Goal: Task Accomplishment & Management: Complete application form

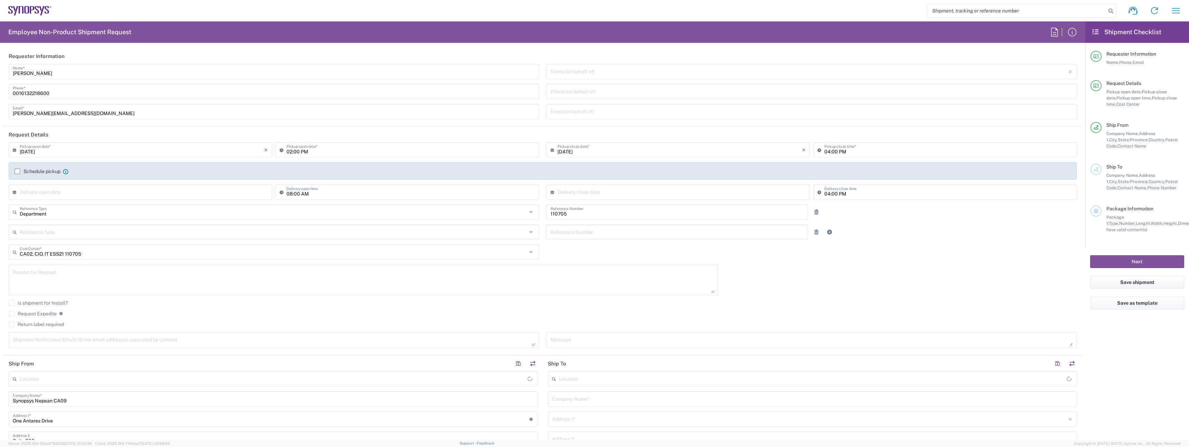
type input "Nepean CA09"
click at [48, 73] on input "[PERSON_NAME]" at bounding box center [274, 71] width 522 height 12
type input "IT-Returns-Canada"
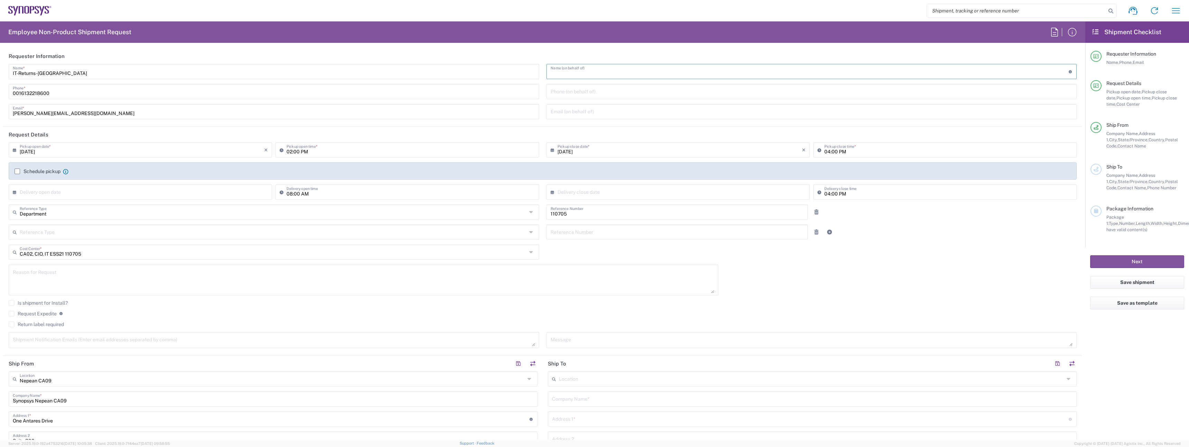
click at [31, 108] on input "[PERSON_NAME][EMAIL_ADDRESS][DOMAIN_NAME]" at bounding box center [274, 111] width 522 height 12
type input "it-returns-canada@synopsys.com"
click at [28, 172] on label "Schedule pickup" at bounding box center [38, 172] width 46 height 6
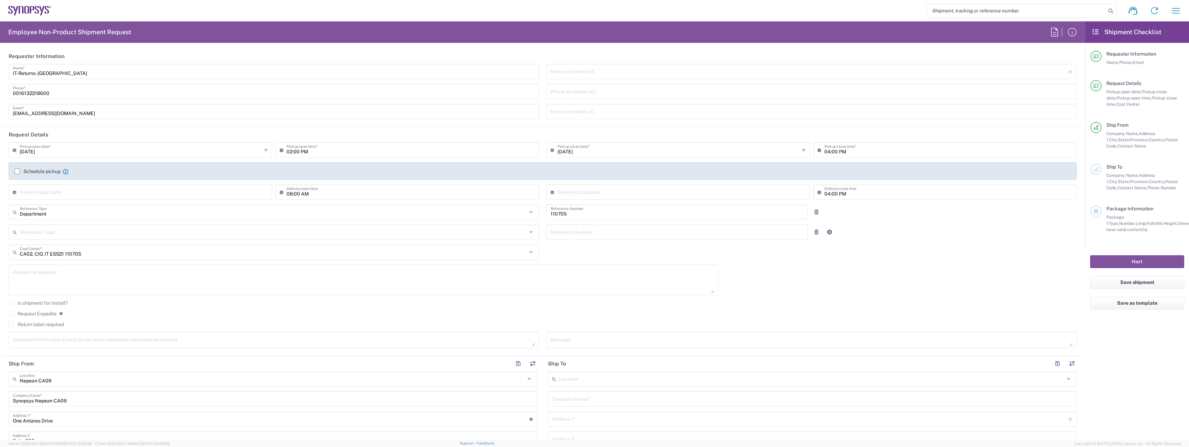
click at [16, 169] on label "Schedule pickup" at bounding box center [38, 172] width 46 height 6
click at [17, 171] on input "Schedule pickup" at bounding box center [17, 171] width 0 height 0
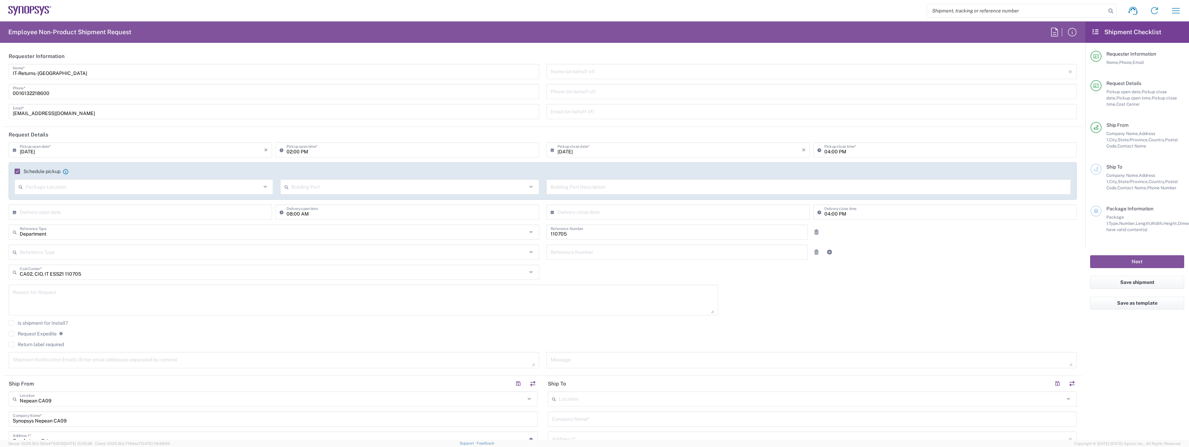
click at [37, 154] on input "[DATE]" at bounding box center [142, 149] width 244 height 12
click at [129, 201] on span "16" at bounding box center [131, 203] width 10 height 10
type input "09/16/2025"
click at [288, 151] on input "02:00 PM" at bounding box center [410, 149] width 248 height 12
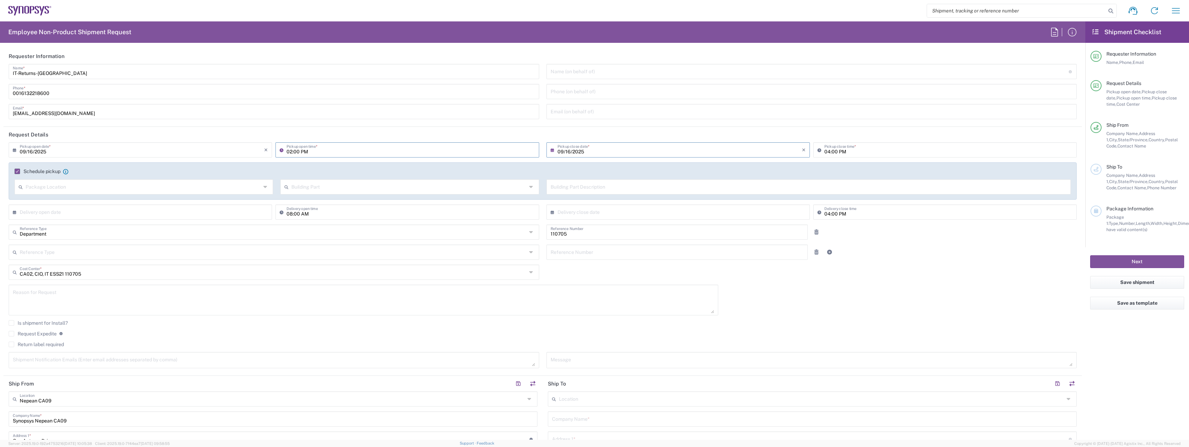
click at [241, 157] on div "09/16/2025 × Pickup open date *" at bounding box center [140, 149] width 263 height 15
click at [32, 171] on label "Schedule pickup" at bounding box center [38, 172] width 46 height 6
click at [15, 171] on input "Schedule pickup" at bounding box center [15, 171] width 0 height 0
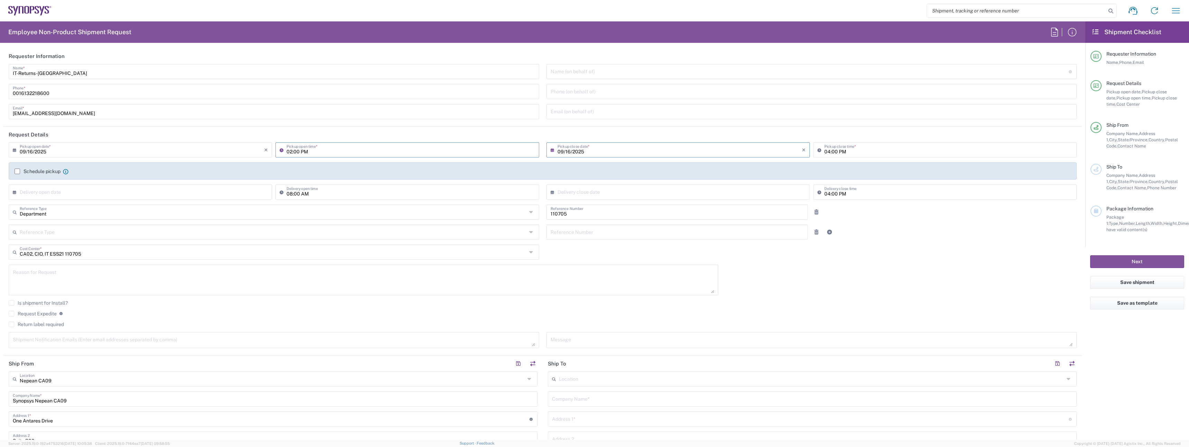
click at [291, 151] on input "02:00 PM" at bounding box center [410, 149] width 248 height 12
click at [300, 153] on input "09:00 PM" at bounding box center [410, 149] width 248 height 12
click at [290, 153] on input "09:00 AM" at bounding box center [410, 149] width 248 height 12
type input "11:00 AM"
click at [227, 162] on div "09/16/2025 × Pickup open date * Cancel Apply" at bounding box center [140, 152] width 267 height 20
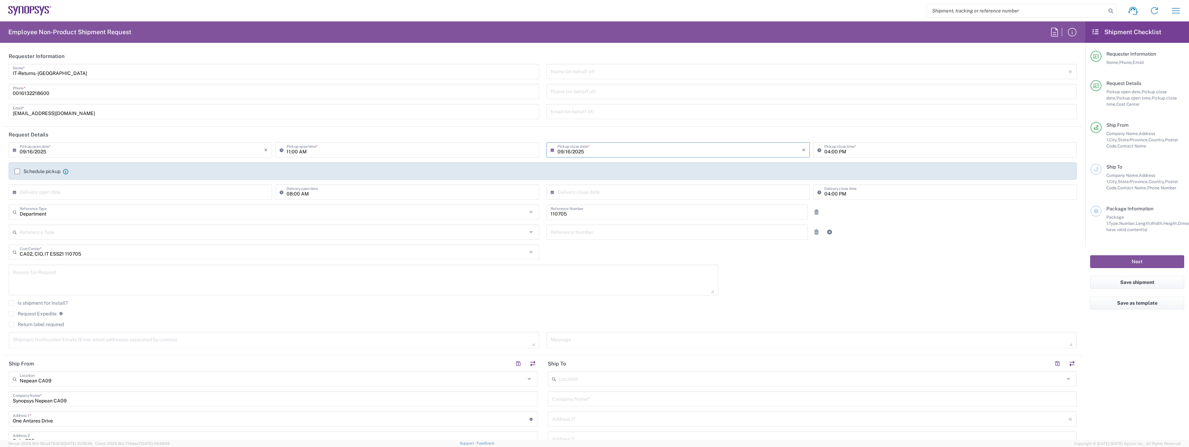
click at [23, 324] on label "Return label required" at bounding box center [36, 325] width 55 height 6
click at [11, 324] on input "Return label required" at bounding box center [11, 324] width 0 height 0
click at [112, 352] on div at bounding box center [274, 345] width 530 height 15
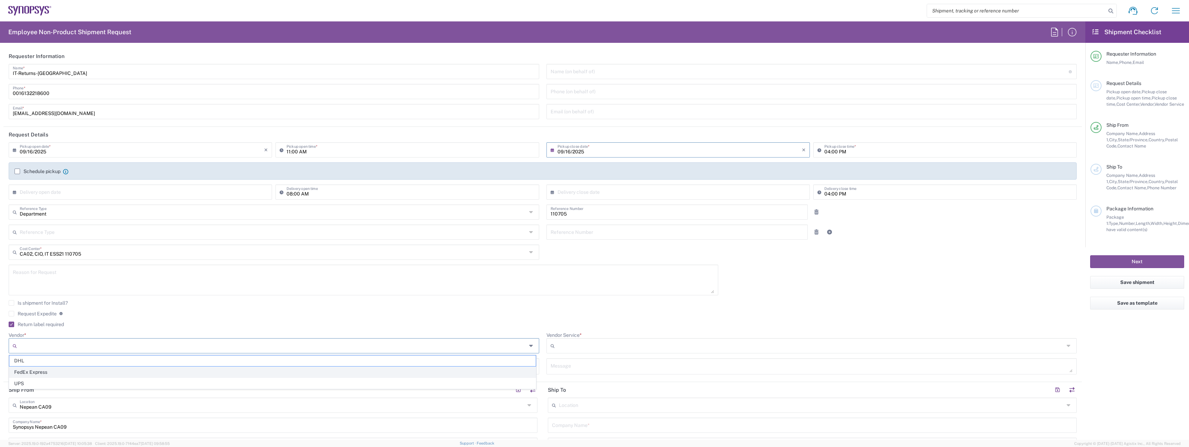
click at [83, 368] on span "FedEx Express" at bounding box center [272, 372] width 526 height 11
type input "FedEx Express"
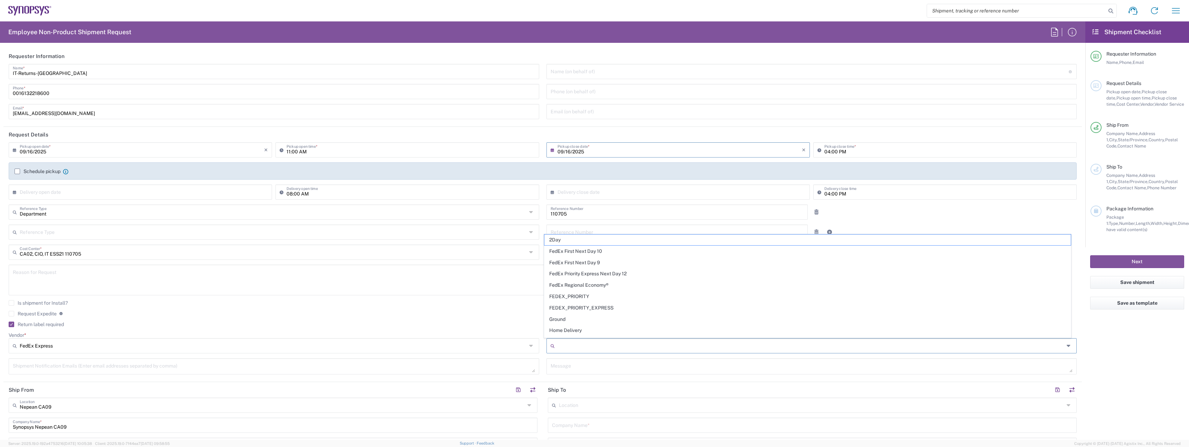
click at [586, 344] on input "Vendor Service *" at bounding box center [810, 345] width 507 height 11
click at [573, 239] on span "2Day" at bounding box center [807, 240] width 526 height 11
type input "2Day"
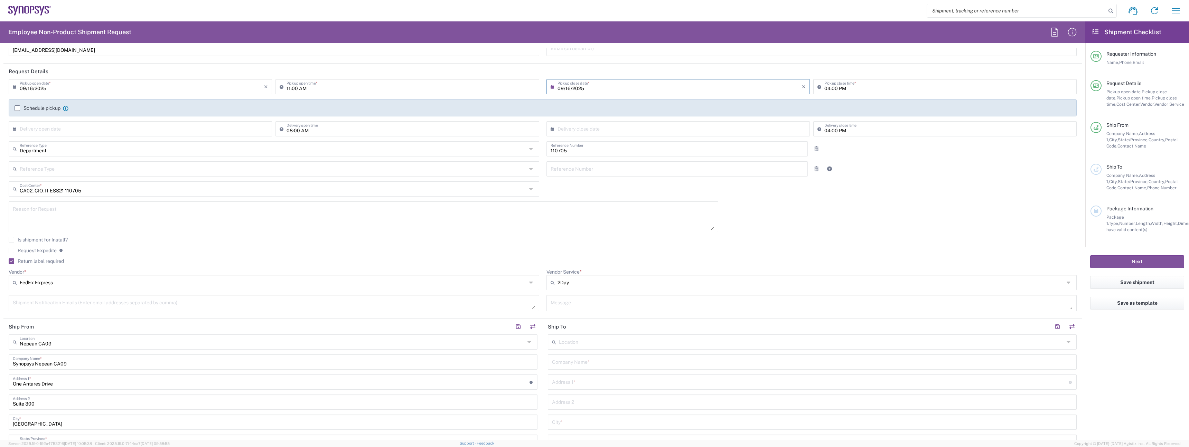
scroll to position [65, 0]
click at [153, 337] on input "text" at bounding box center [272, 339] width 505 height 12
click at [114, 327] on span "[GEOGRAPHIC_DATA] CA06" at bounding box center [271, 326] width 525 height 11
type input "[GEOGRAPHIC_DATA] CA06"
type input "Synopsys Mississauga CA06"
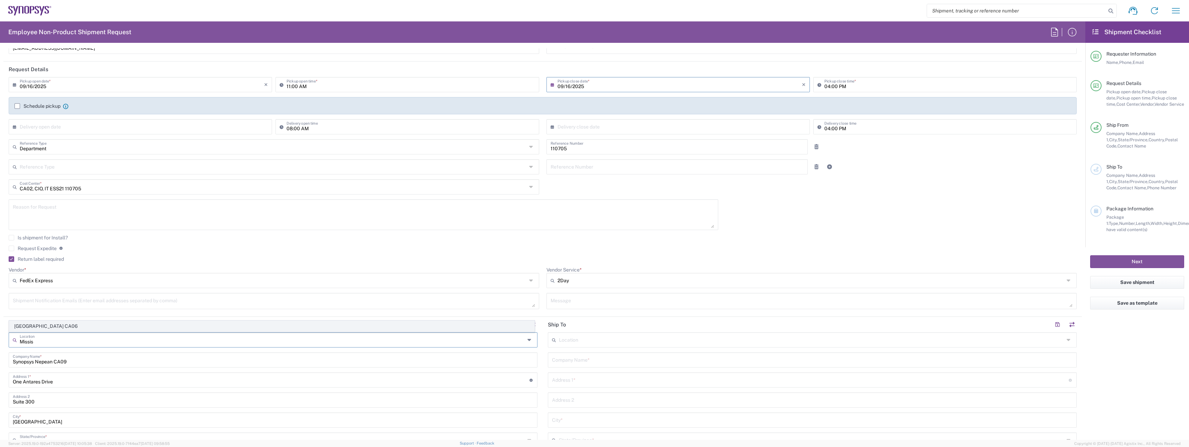
type input "1 City Centre Drive"
type input "Suite 900"
type input "Mississauga"
type input "L5B 1M2"
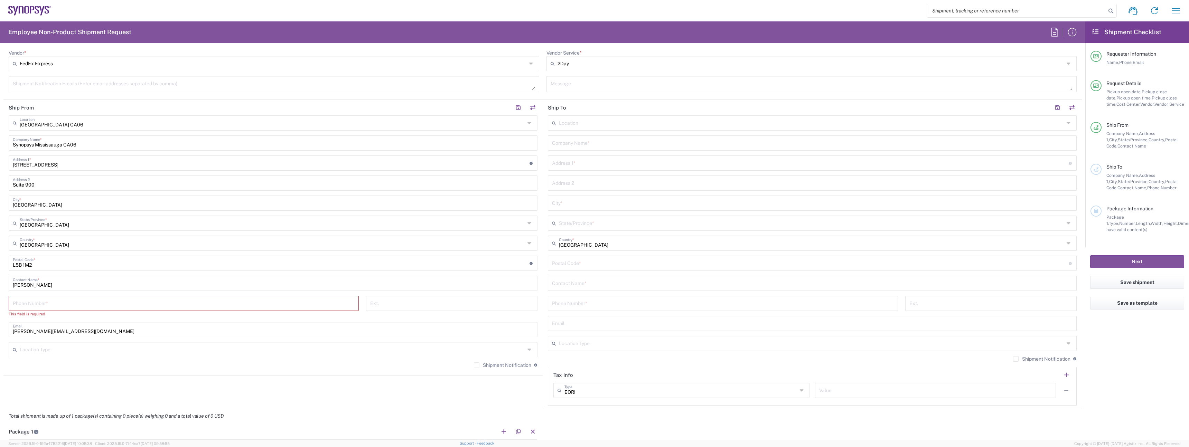
click at [79, 309] on div "Phone Number *" at bounding box center [184, 303] width 350 height 15
click at [79, 309] on input "tel" at bounding box center [184, 303] width 342 height 12
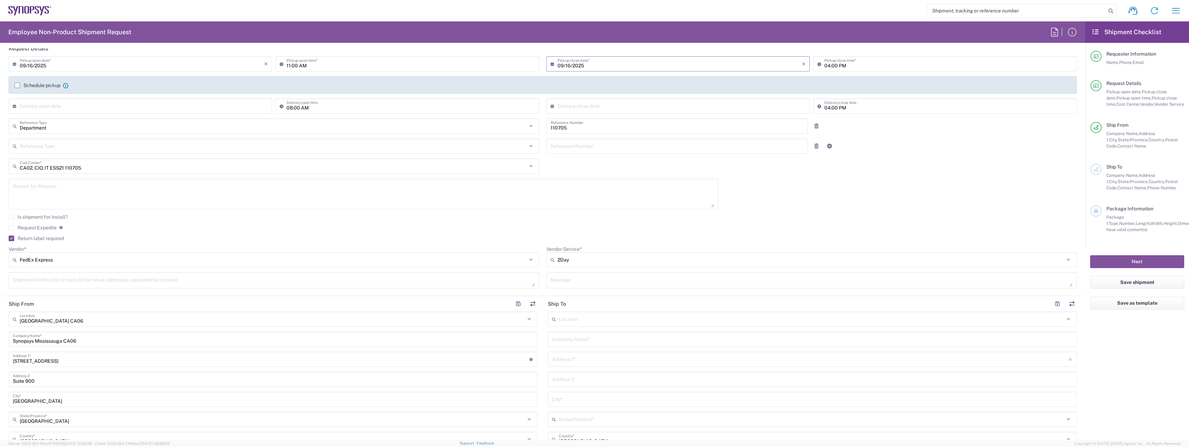
scroll to position [0, 0]
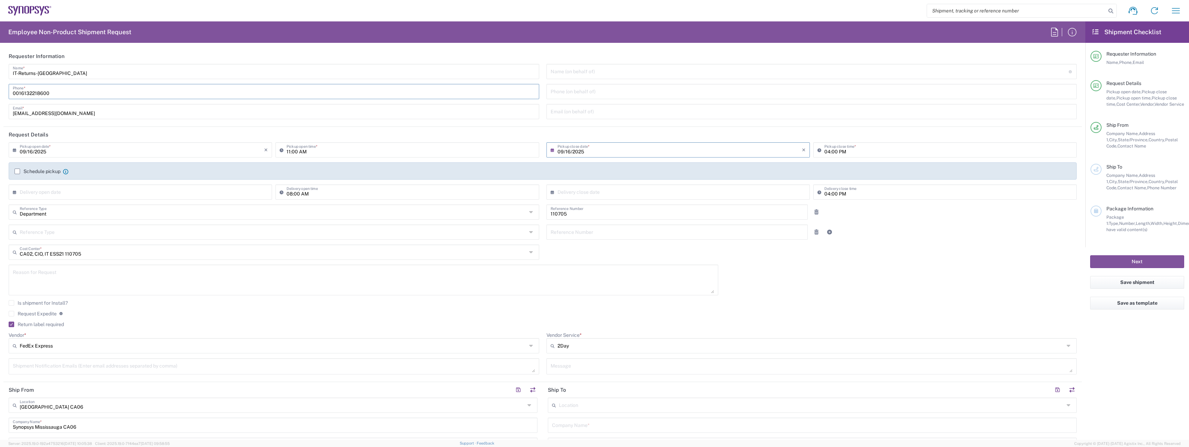
click at [43, 95] on input "0016132218600" at bounding box center [274, 91] width 522 height 12
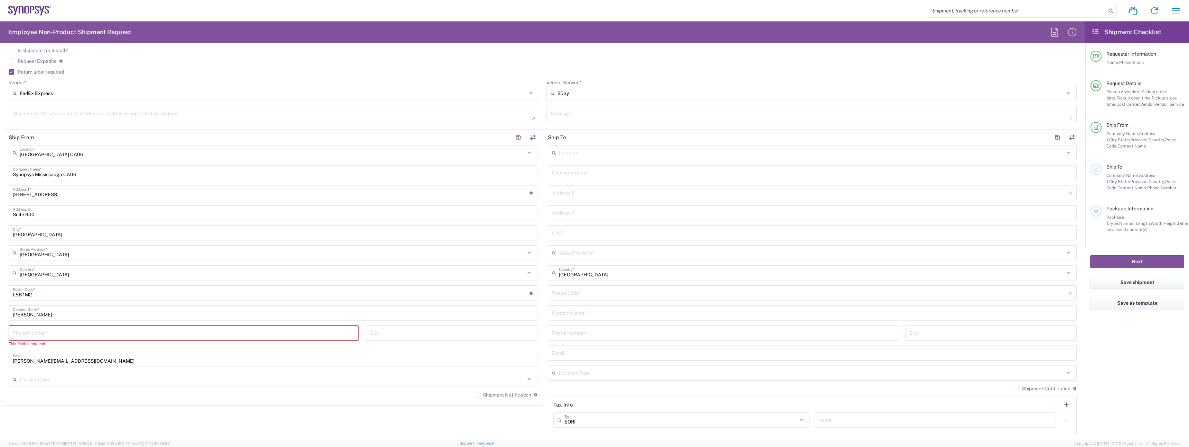
scroll to position [337, 0]
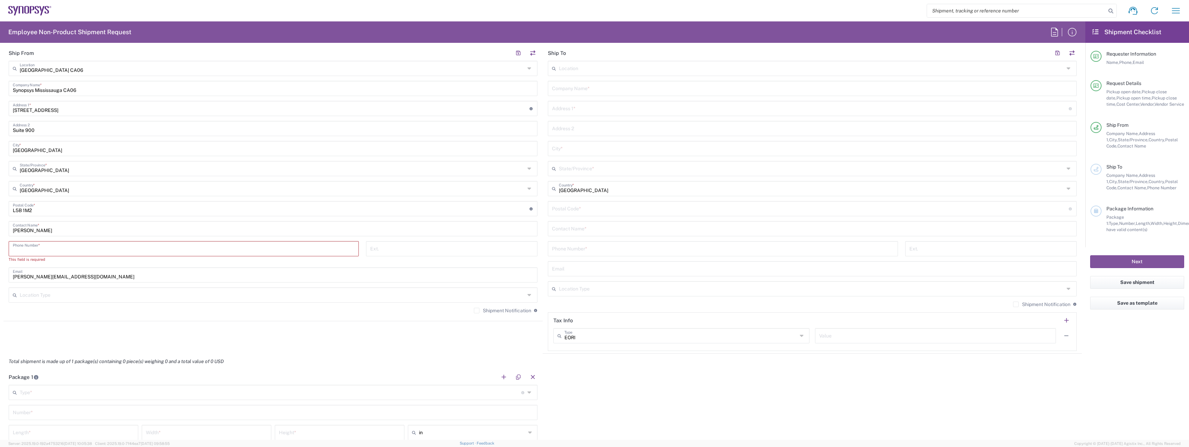
click at [67, 252] on input "tel" at bounding box center [184, 248] width 342 height 12
paste input "0016132218600"
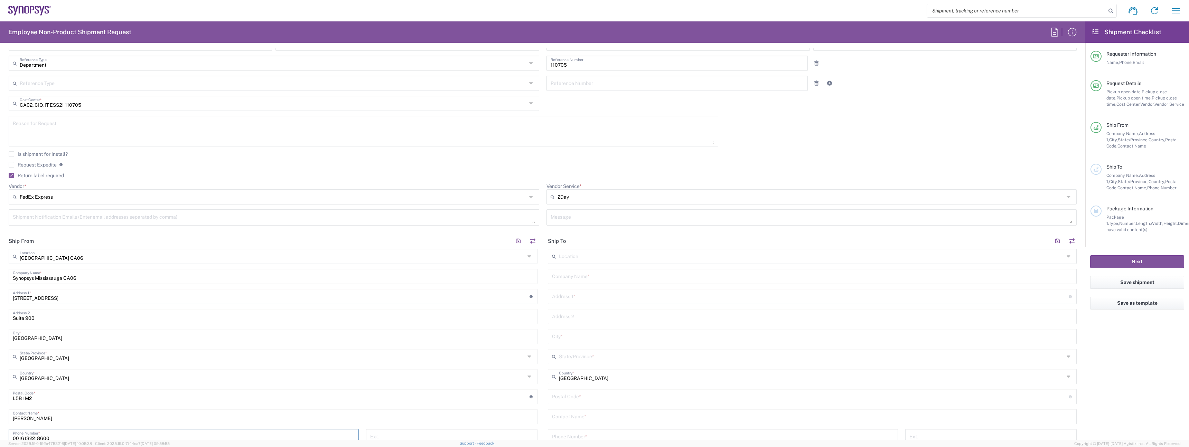
scroll to position [150, 0]
type input "0016132218600"
click at [584, 271] on input "text" at bounding box center [812, 275] width 520 height 12
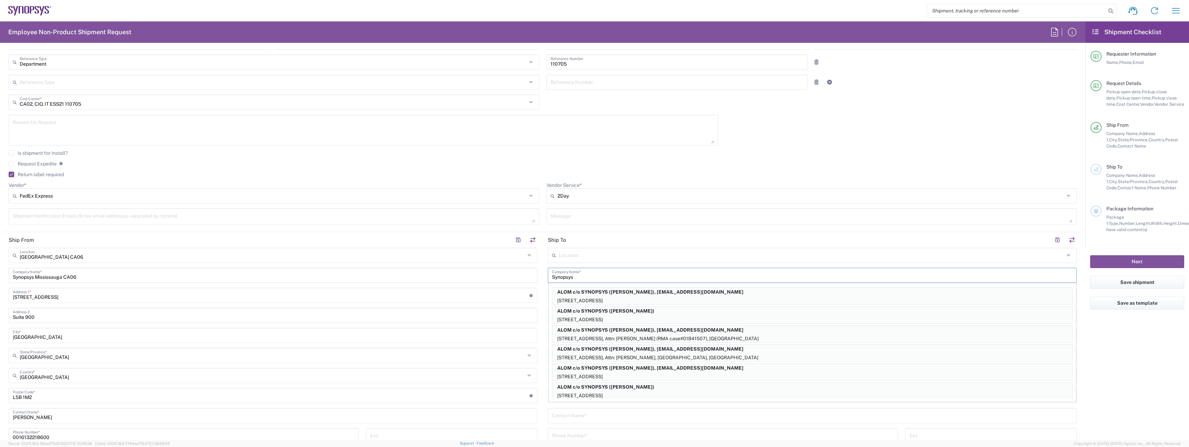
type input "Synopsys"
click at [501, 289] on input "1 City Centre Drive" at bounding box center [271, 295] width 517 height 12
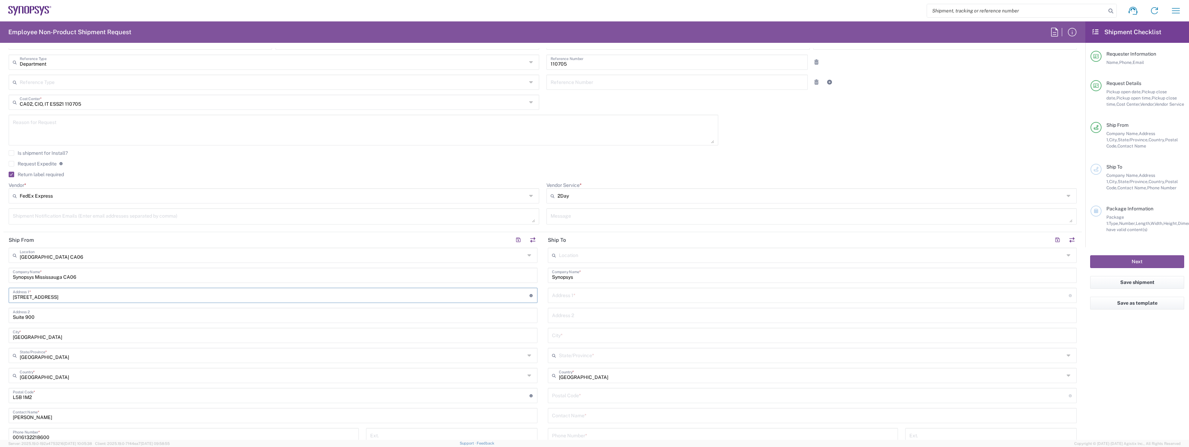
click at [575, 302] on div "Address 1 * For cross streets use street names with '&' or 'and' in between. Fo…" at bounding box center [812, 295] width 529 height 15
click at [574, 299] on input "text" at bounding box center [810, 295] width 517 height 12
paste input "0016132218600"
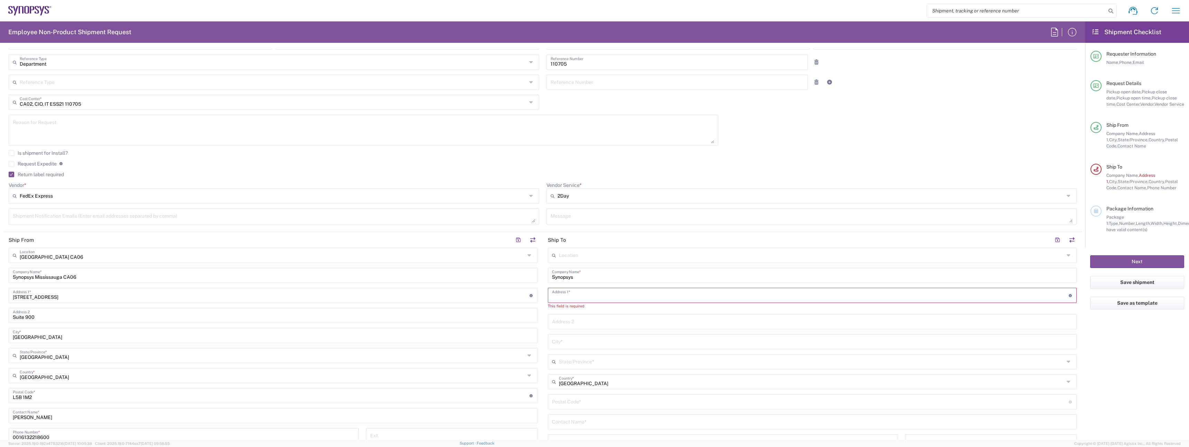
type input "0016132218600"
paste input "508 Glenlake Ave"
type input "508 Glenlake Ave"
click at [570, 319] on input "text" at bounding box center [812, 315] width 520 height 12
click at [570, 333] on input "text" at bounding box center [812, 335] width 520 height 12
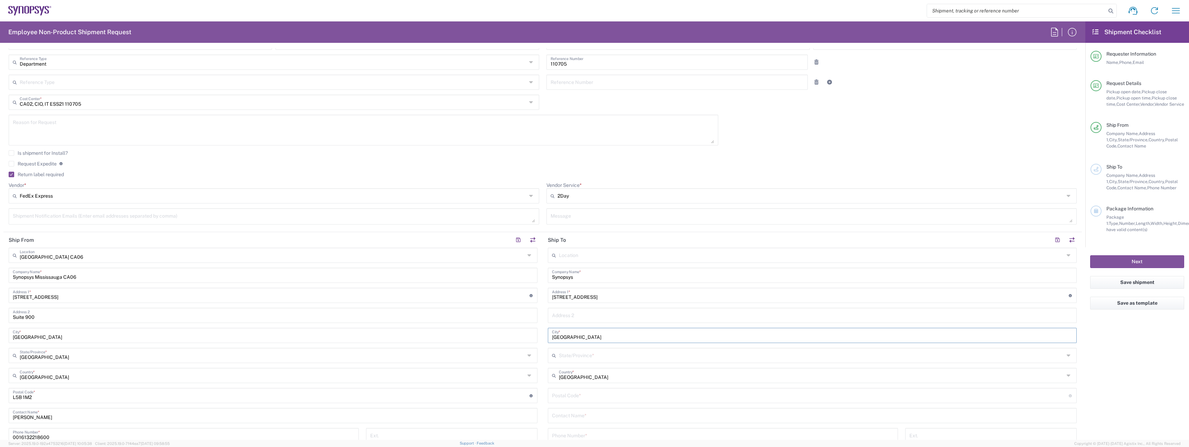
type input "Toronto"
type input "[GEOGRAPHIC_DATA]"
paste input "M6P 1H1"
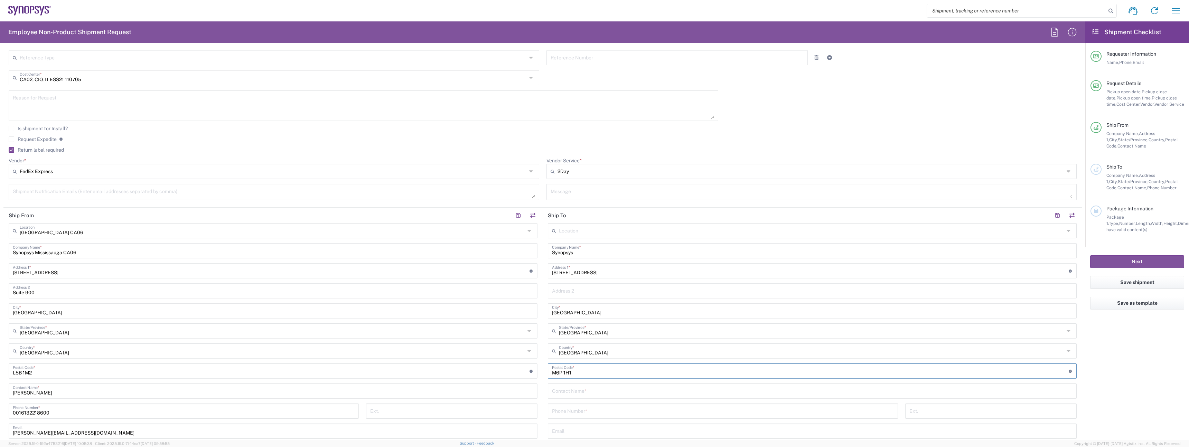
scroll to position [267, 0]
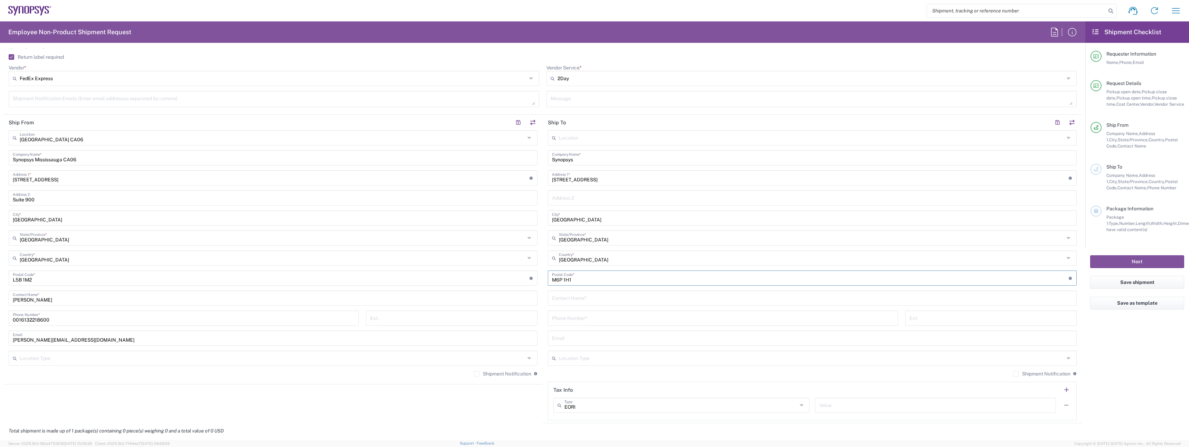
type input "M6P 1H1"
click at [567, 293] on input "text" at bounding box center [812, 298] width 520 height 12
click at [609, 322] on input "tel" at bounding box center [723, 324] width 342 height 12
paste input "647-262-1049"
click at [570, 324] on input "647-262-1049" at bounding box center [723, 324] width 342 height 12
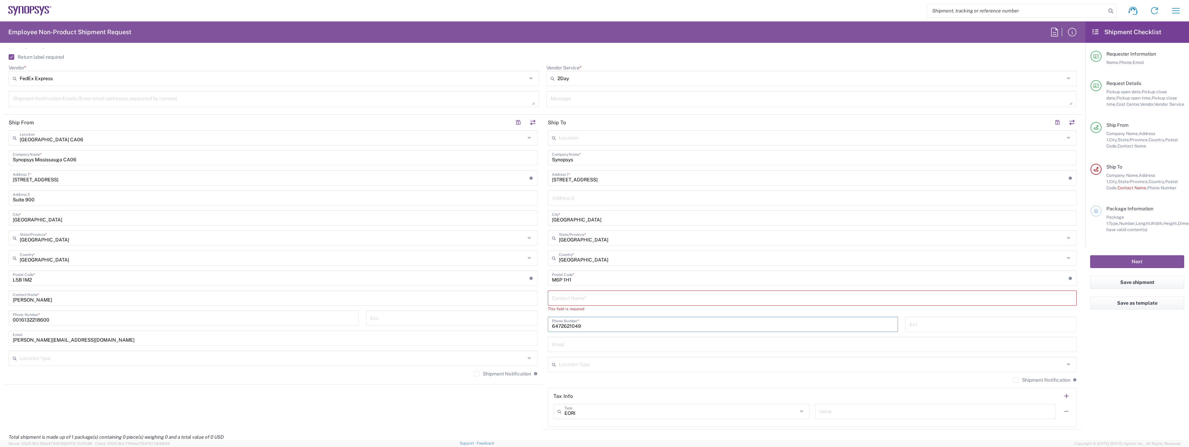
type input "6472621049"
click at [553, 295] on input "text" at bounding box center [812, 298] width 520 height 12
paste input "Bart MacLean"
type input "Bart MacLean"
click at [553, 341] on input "text" at bounding box center [812, 338] width 520 height 12
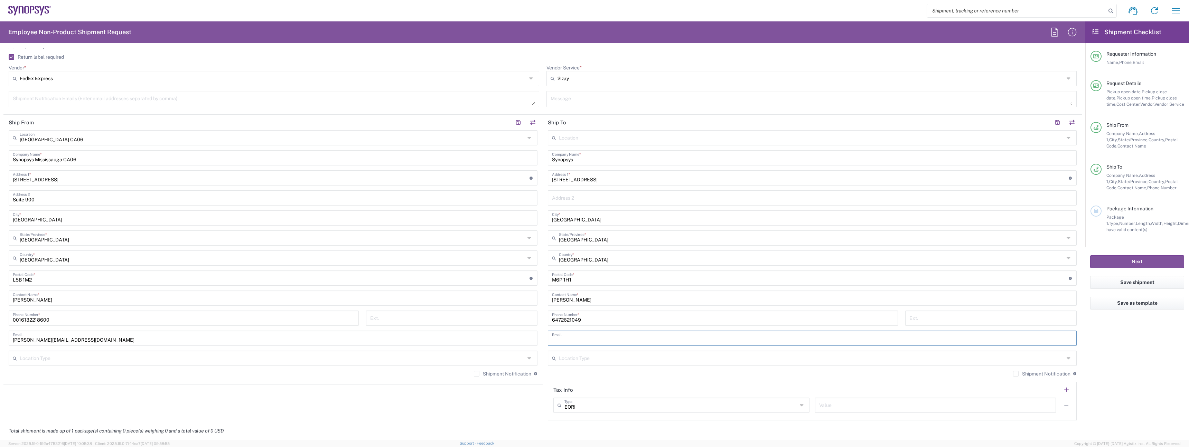
paste input "bartm@synopsys.com"
type input "bartm@synopsys.com"
click at [407, 342] on input "[PERSON_NAME][EMAIL_ADDRESS][DOMAIN_NAME]" at bounding box center [273, 338] width 520 height 12
click at [374, 360] on input "text" at bounding box center [272, 358] width 505 height 12
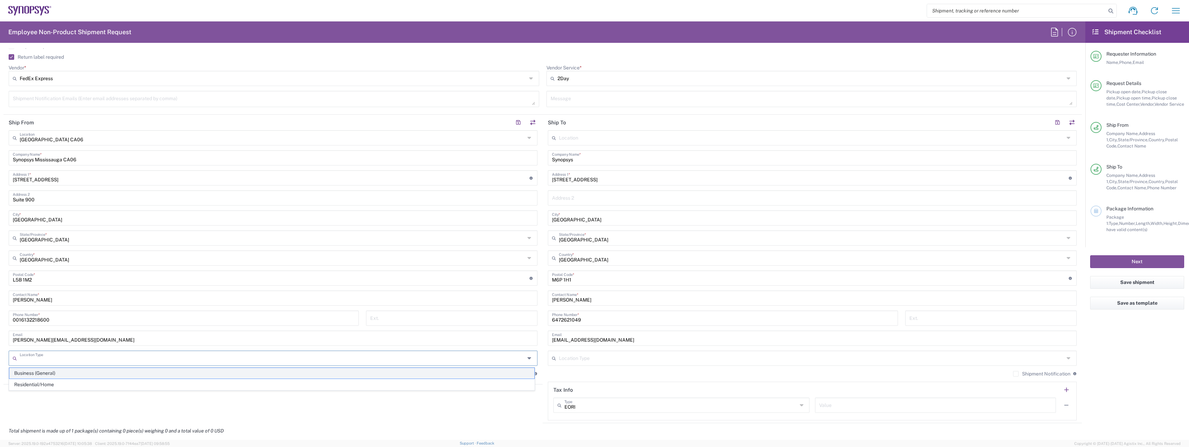
click at [319, 375] on span "Business (General)" at bounding box center [271, 373] width 525 height 11
type input "Business (General)"
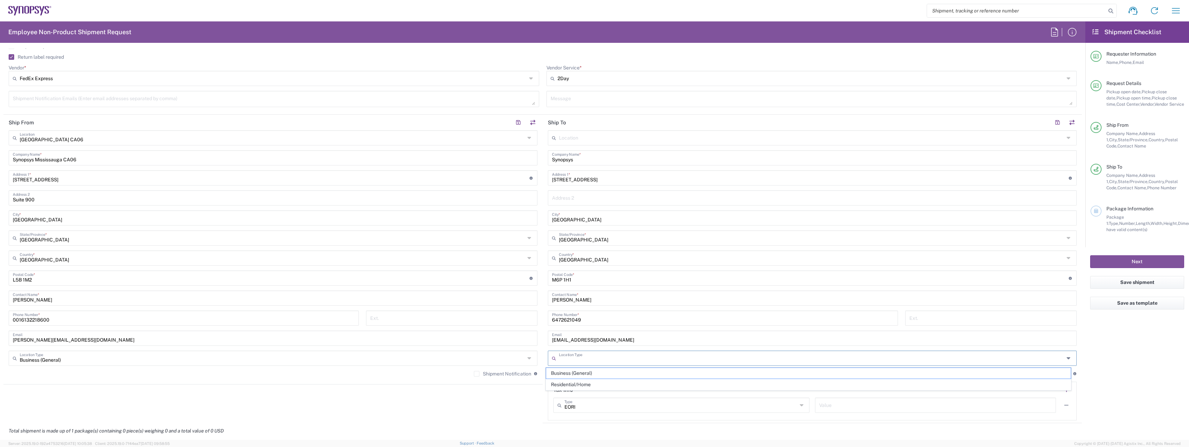
click at [593, 355] on input "text" at bounding box center [811, 358] width 505 height 12
click at [581, 381] on span "Residential/Home" at bounding box center [808, 384] width 525 height 11
type input "Residential/Home"
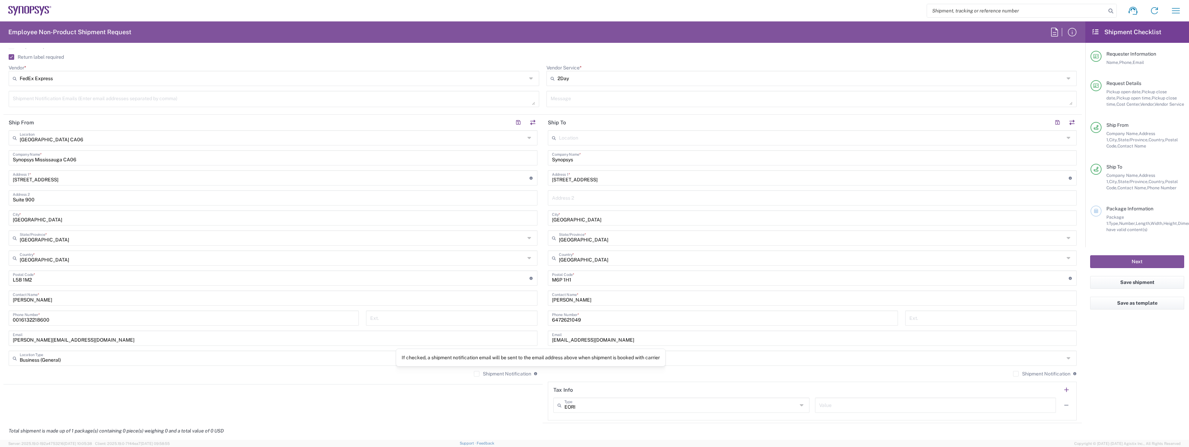
click at [510, 375] on label "Shipment Notification" at bounding box center [502, 374] width 57 height 6
click at [477, 374] on input "Shipment Notification" at bounding box center [477, 374] width 0 height 0
click at [1028, 374] on label "Shipment Notification" at bounding box center [1041, 374] width 57 height 6
click at [1016, 374] on input "Shipment Notification" at bounding box center [1016, 374] width 0 height 0
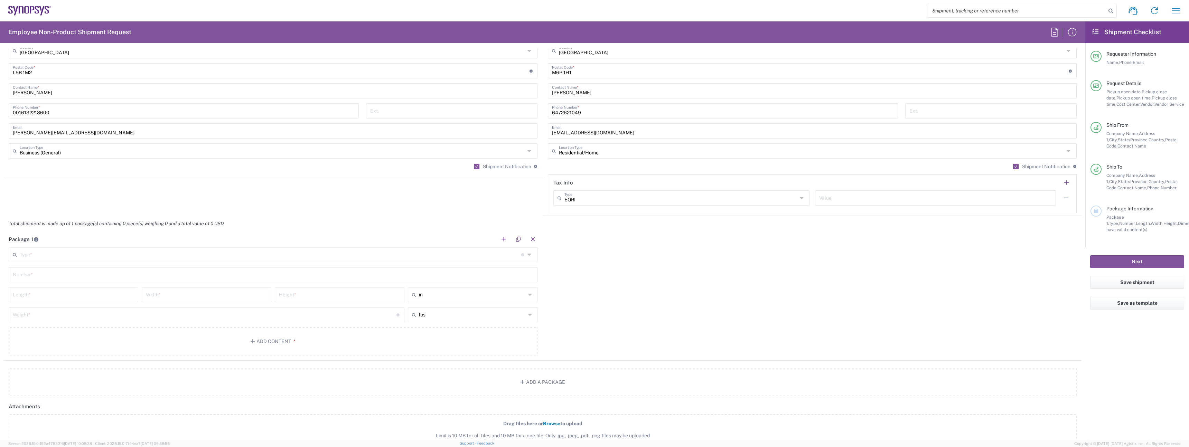
scroll to position [478, 0]
click at [63, 254] on input "text" at bounding box center [270, 251] width 501 height 12
type input "Large Box"
type input "17.5"
type input "12.5"
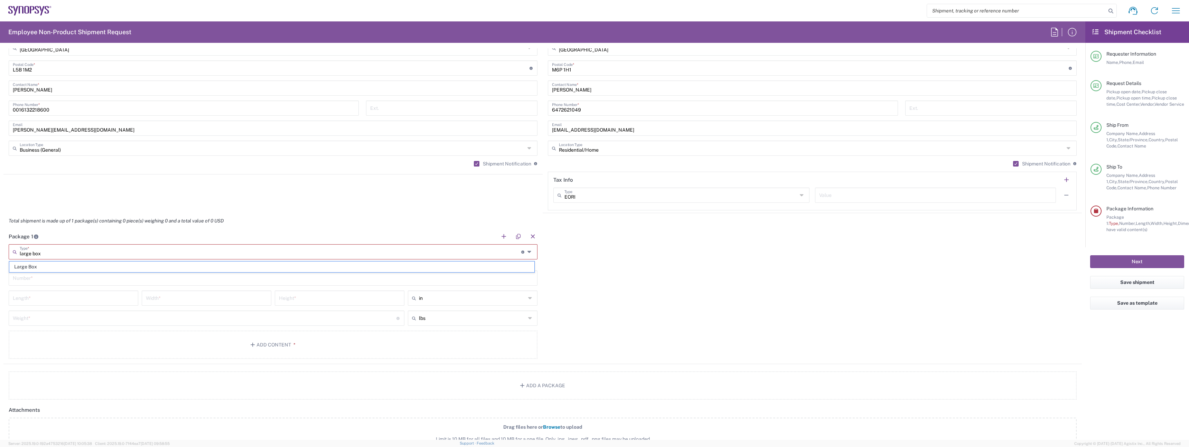
type input "3"
type input "Large Box"
click at [43, 274] on input "text" at bounding box center [273, 271] width 520 height 12
type input "1"
click at [28, 312] on input "number" at bounding box center [205, 311] width 384 height 12
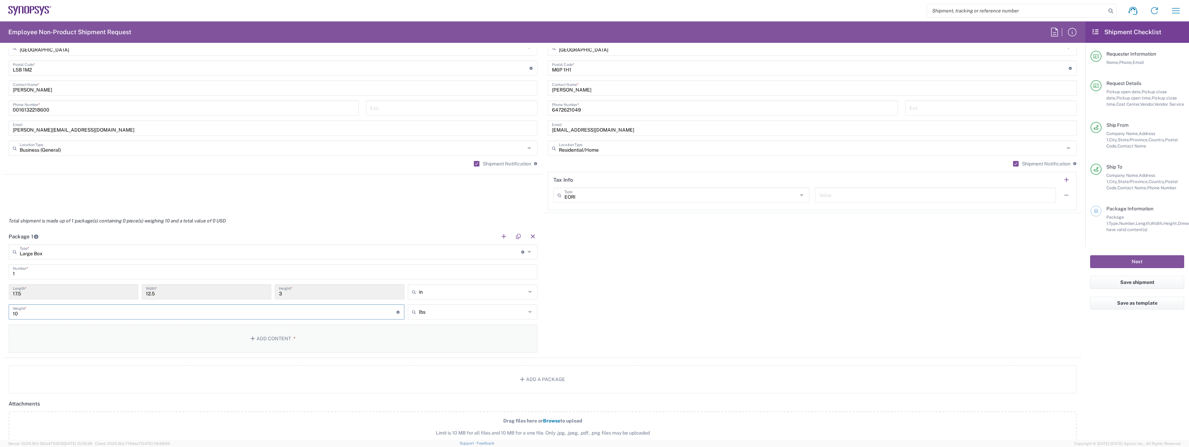
type input "10"
click at [210, 333] on button "Add Content *" at bounding box center [273, 338] width 529 height 28
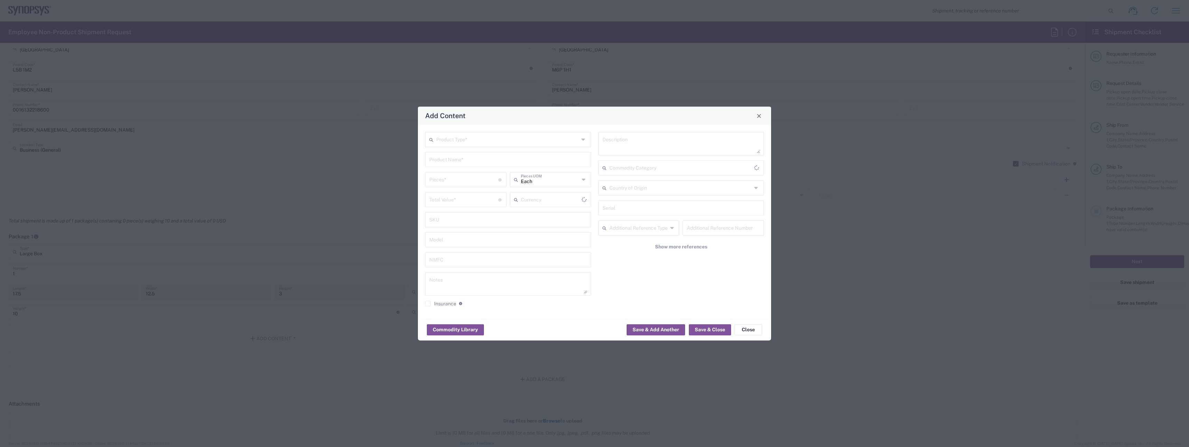
type input "US Dollar"
click at [462, 141] on input "text" at bounding box center [507, 139] width 143 height 12
click at [449, 163] on span "General Commodity" at bounding box center [508, 166] width 164 height 11
type input "General Commodity"
click at [449, 164] on input "text" at bounding box center [508, 159] width 158 height 12
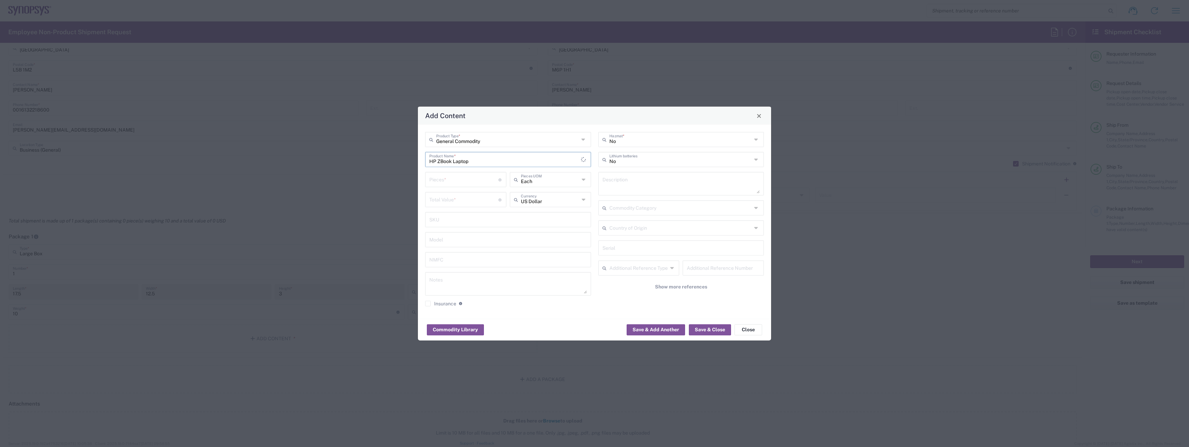
type input "HP ZBook Laptop"
type input "1"
type input "Each"
type input "1000"
click at [654, 162] on input "text" at bounding box center [680, 159] width 143 height 12
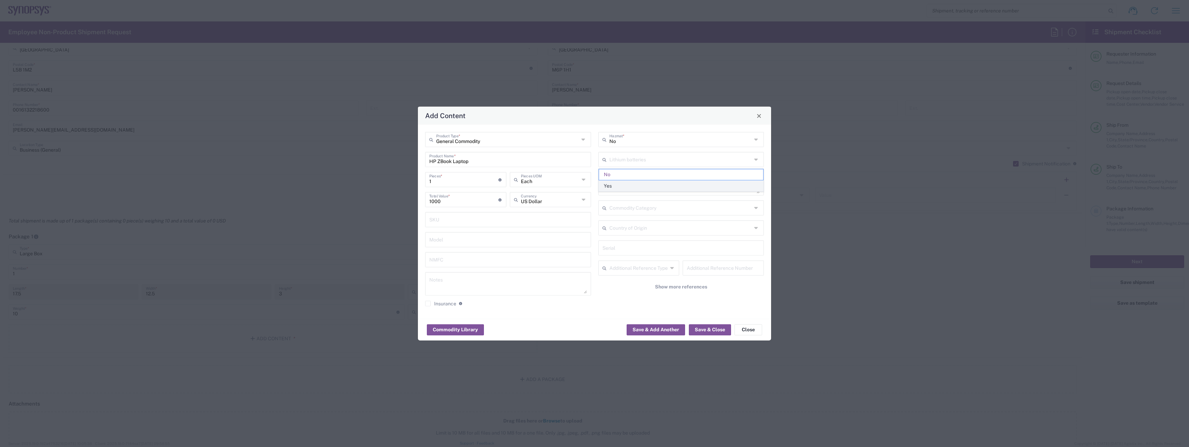
click at [638, 182] on span "Yes" at bounding box center [681, 186] width 164 height 11
type input "Yes"
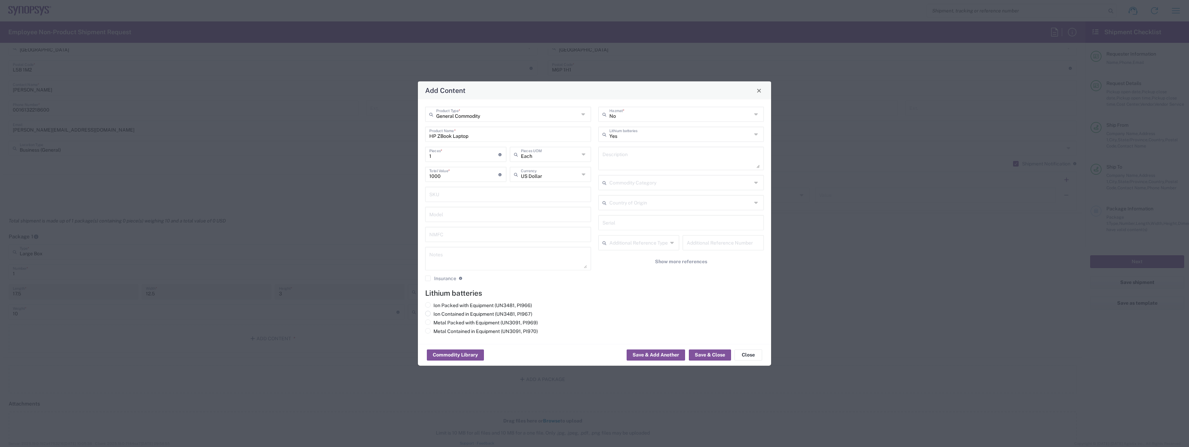
click at [471, 315] on label "Ion Contained in Equipment (UN3481, PI967)" at bounding box center [478, 314] width 107 height 6
click at [438, 315] on input "Ion Contained in Equipment (UN3481, PI967)" at bounding box center [435, 313] width 4 height 4
radio input "true"
click at [707, 352] on button "Save & Close" at bounding box center [710, 355] width 42 height 11
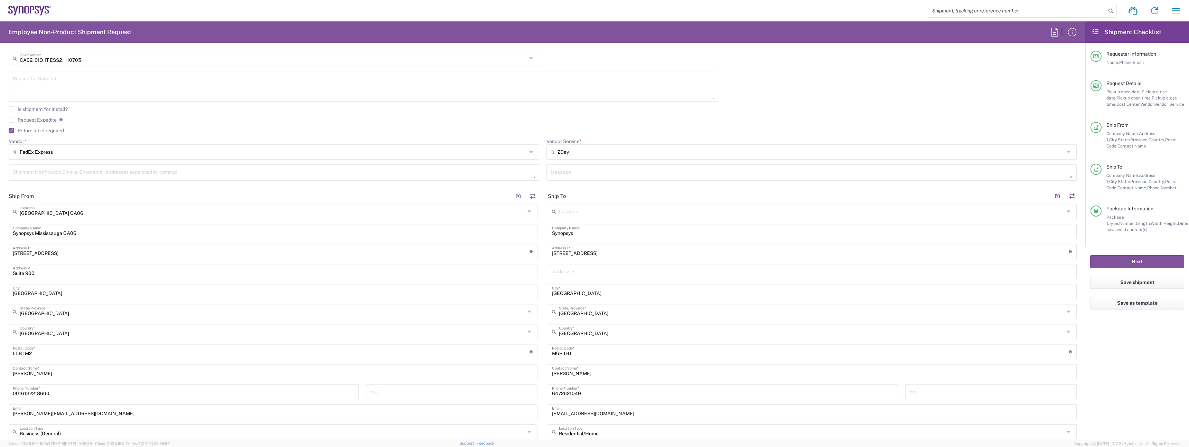
scroll to position [0, 0]
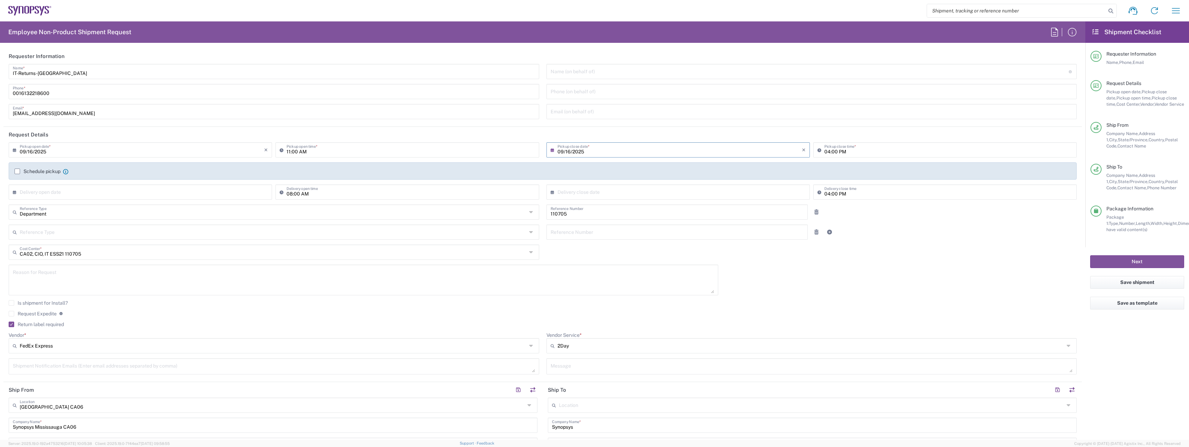
click at [23, 153] on input "09/16/2025" at bounding box center [142, 149] width 244 height 12
click at [53, 135] on header "Request Details" at bounding box center [542, 135] width 1078 height 16
click at [37, 146] on input "09/16/2025" at bounding box center [142, 149] width 244 height 12
click at [295, 154] on input "11:00 AM" at bounding box center [410, 149] width 248 height 12
click at [303, 153] on input "04:00 AM" at bounding box center [410, 149] width 248 height 12
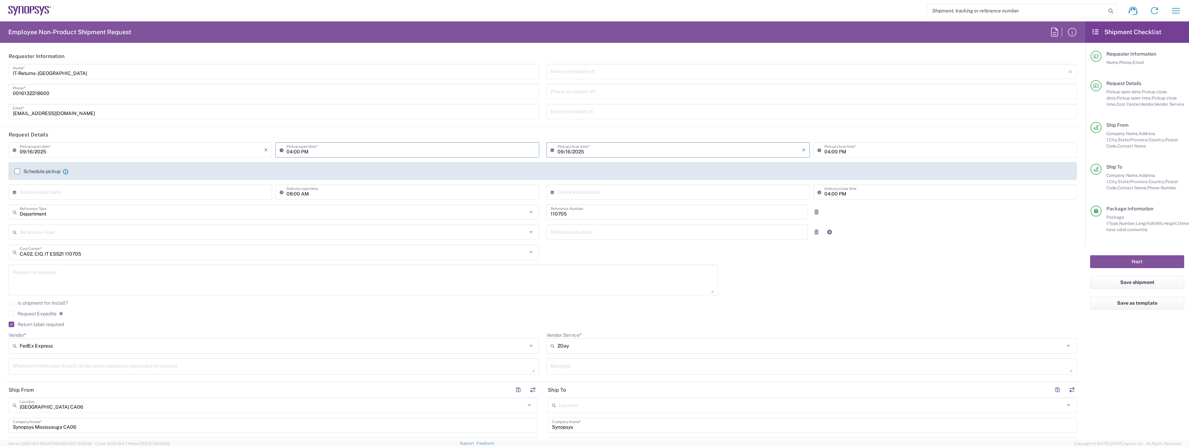
type input "04:00 PM"
click at [637, 170] on div "Schedule pickup When scheduling a pickup please be sure to meet the following c…" at bounding box center [543, 170] width 1068 height 17
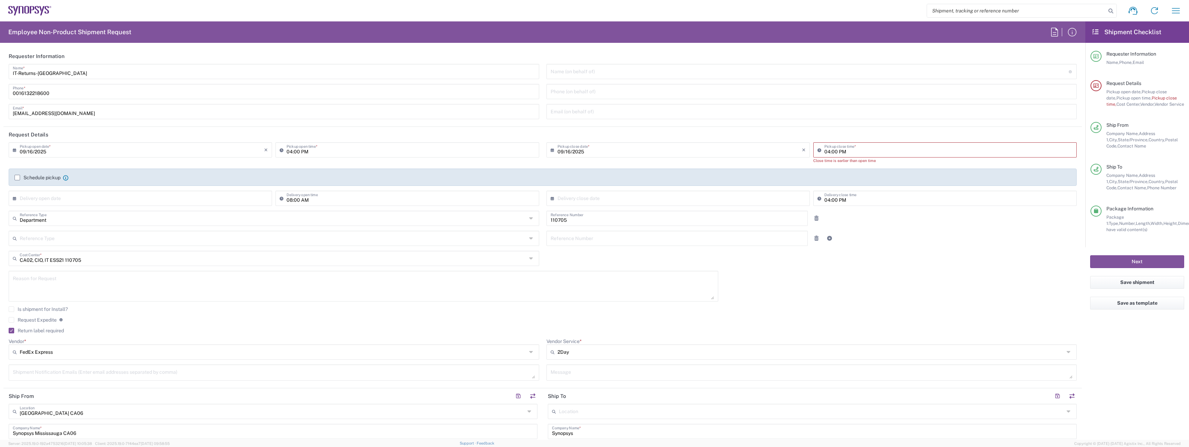
click at [44, 151] on input "09/16/2025" at bounding box center [142, 149] width 244 height 12
click at [122, 205] on span "15" at bounding box center [121, 203] width 10 height 10
type input "[DATE]"
click at [155, 162] on div "09/15/2025 × Pickup open date * Cancel Apply 04:00 PM Pickup open time *" at bounding box center [274, 155] width 538 height 26
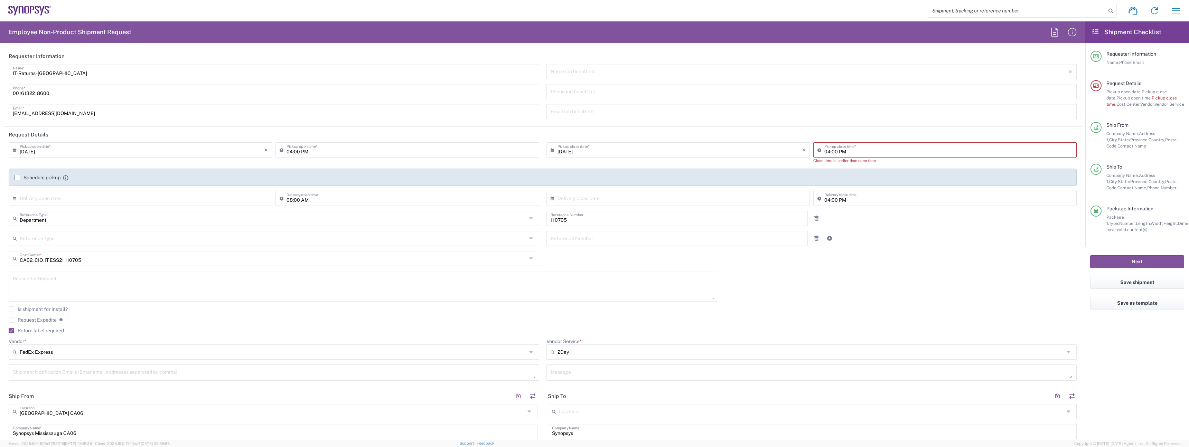
click at [694, 167] on div "09/15/2025 × Pickup close date * Cancel Apply" at bounding box center [678, 155] width 267 height 26
click at [696, 153] on input "[DATE]" at bounding box center [679, 149] width 244 height 12
click at [668, 201] on span "16" at bounding box center [666, 203] width 10 height 10
type input "09/16/2025"
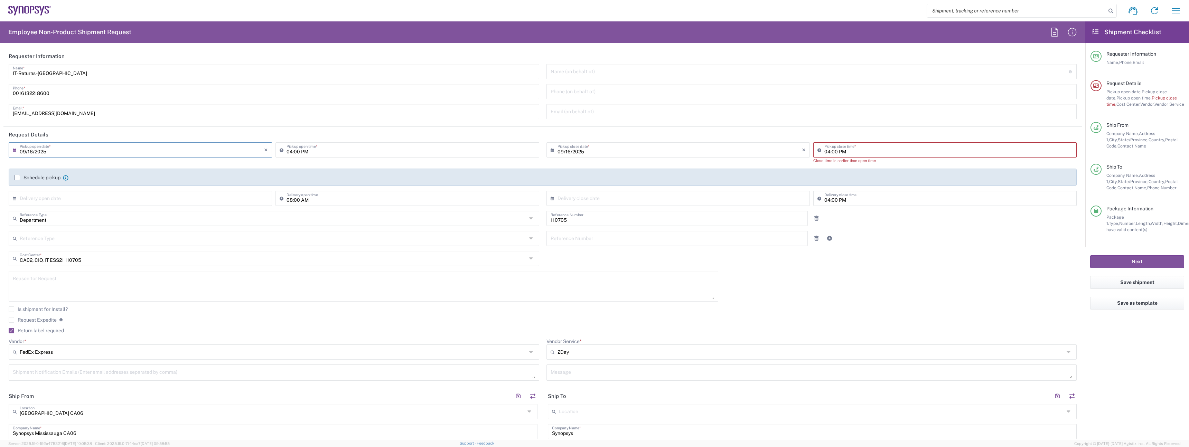
click at [111, 153] on input "09/16/2025" at bounding box center [142, 149] width 244 height 12
click at [122, 206] on span "15" at bounding box center [121, 203] width 10 height 10
type input "[DATE]"
click at [824, 150] on input "04:00 PM" at bounding box center [948, 149] width 248 height 12
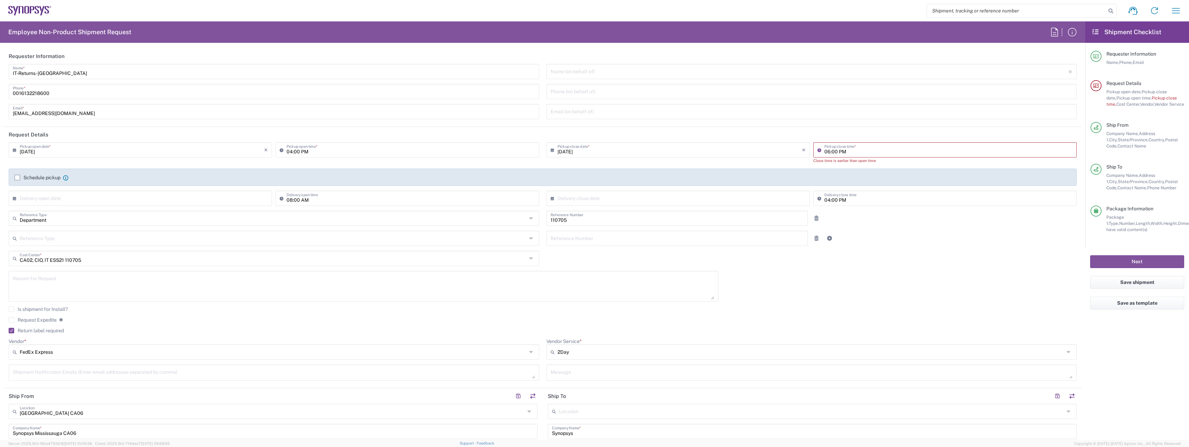
type input "06:00 PM"
click at [781, 164] on div "09/15/2025 × Pickup open date * Cancel Apply 04:00 PM Pickup open time * 09/15/…" at bounding box center [542, 176] width 1075 height 68
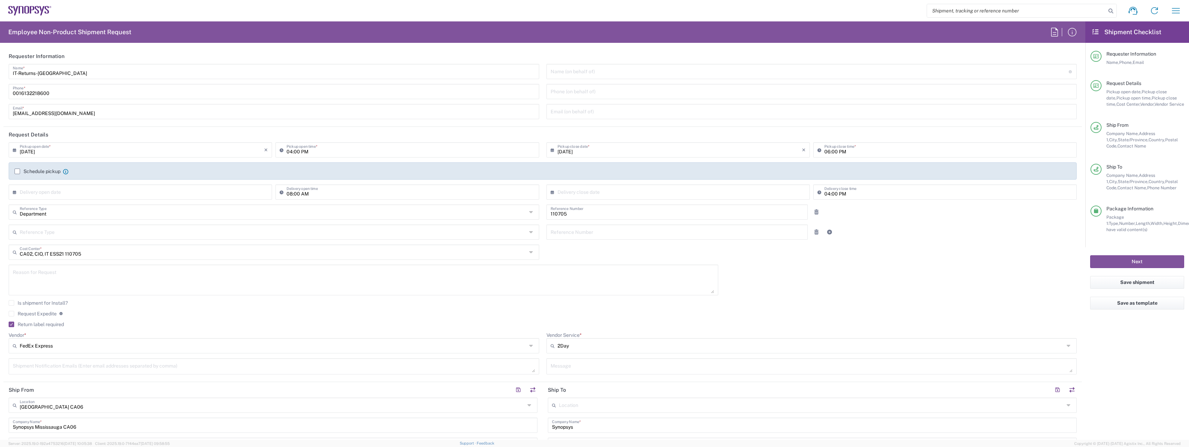
click at [38, 169] on label "Schedule pickup" at bounding box center [38, 172] width 46 height 6
click at [17, 171] on input "Schedule pickup" at bounding box center [17, 171] width 0 height 0
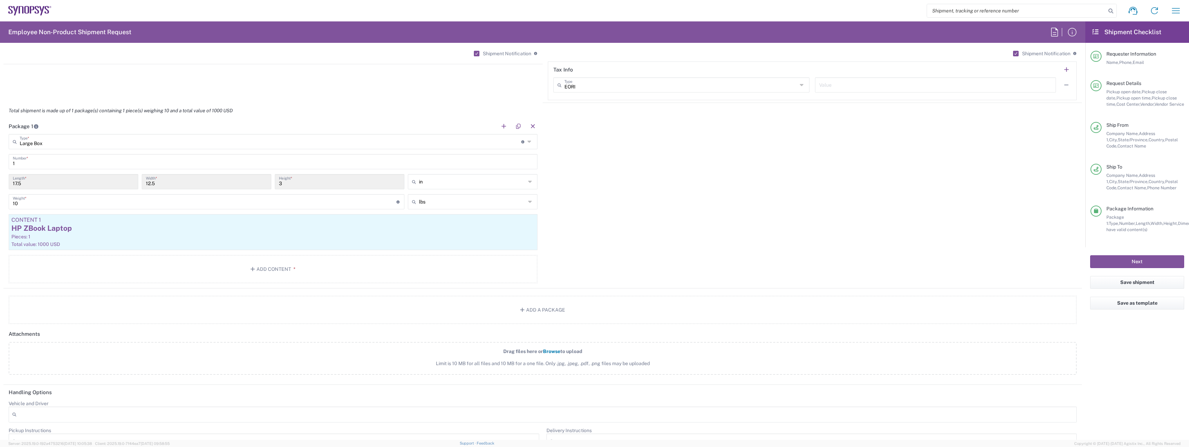
scroll to position [756, 0]
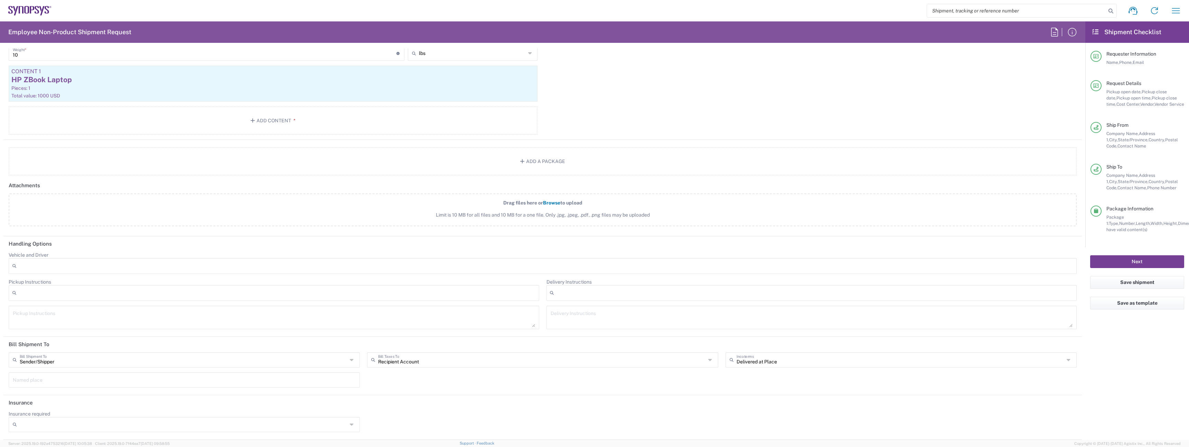
click at [1136, 264] on button "Next" at bounding box center [1137, 261] width 94 height 13
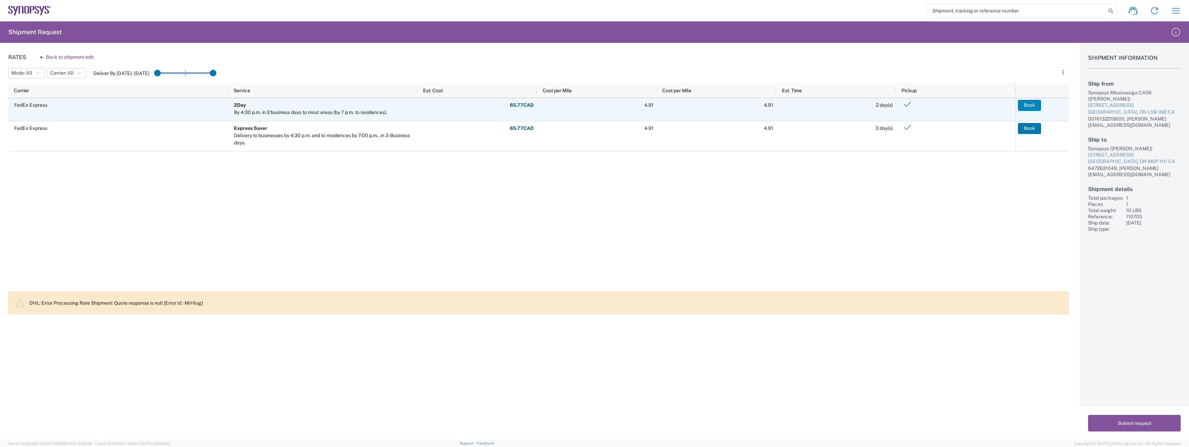
click at [1028, 104] on button "Book" at bounding box center [1029, 105] width 23 height 11
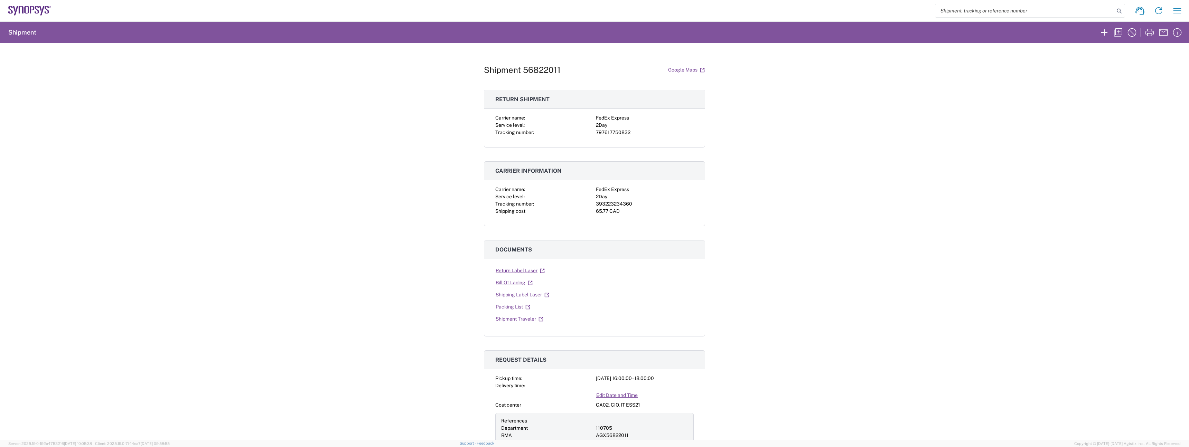
click at [626, 206] on div "393223234360" at bounding box center [645, 203] width 98 height 7
click at [517, 274] on link "Return Label Laser" at bounding box center [520, 271] width 50 height 12
click at [516, 300] on link "Shipping Label Laser" at bounding box center [522, 295] width 54 height 12
click at [608, 203] on div "393223234360" at bounding box center [645, 203] width 98 height 7
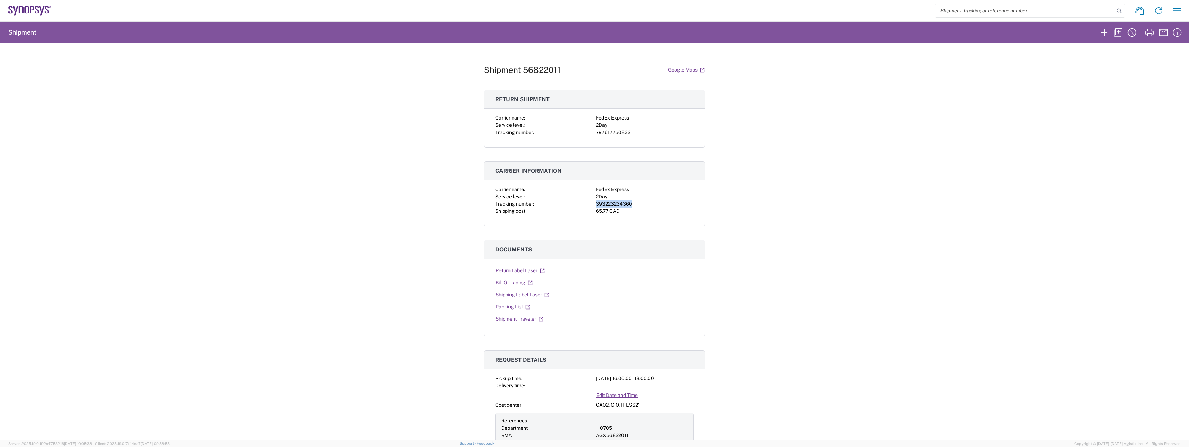
copy div "393223234360"
click at [615, 208] on div "65.77 CAD" at bounding box center [645, 211] width 98 height 7
click at [613, 204] on div "393223234360" at bounding box center [645, 203] width 98 height 7
copy div "393223234360"
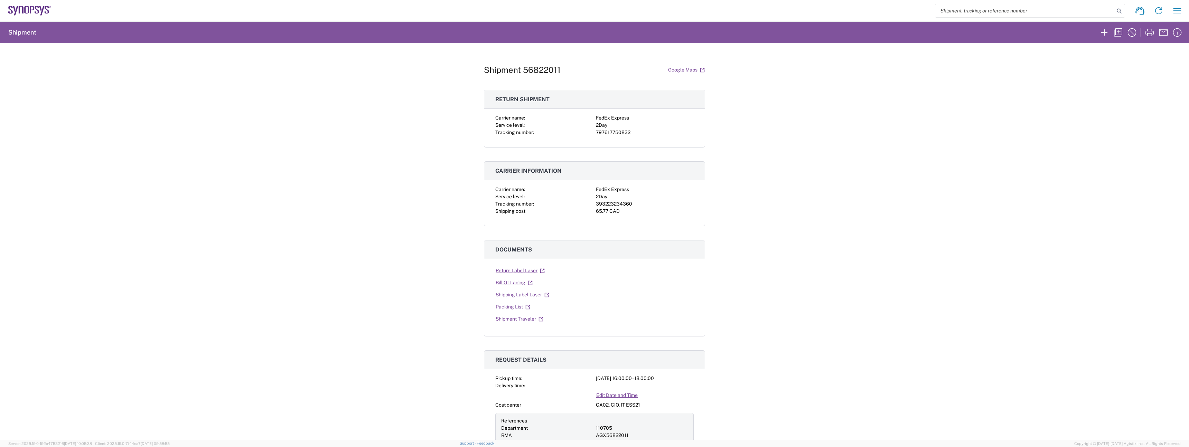
click at [364, 143] on div "Shipment 56822011 Google Maps Return shipment Carrier name: FedEx Express Servi…" at bounding box center [594, 241] width 1189 height 397
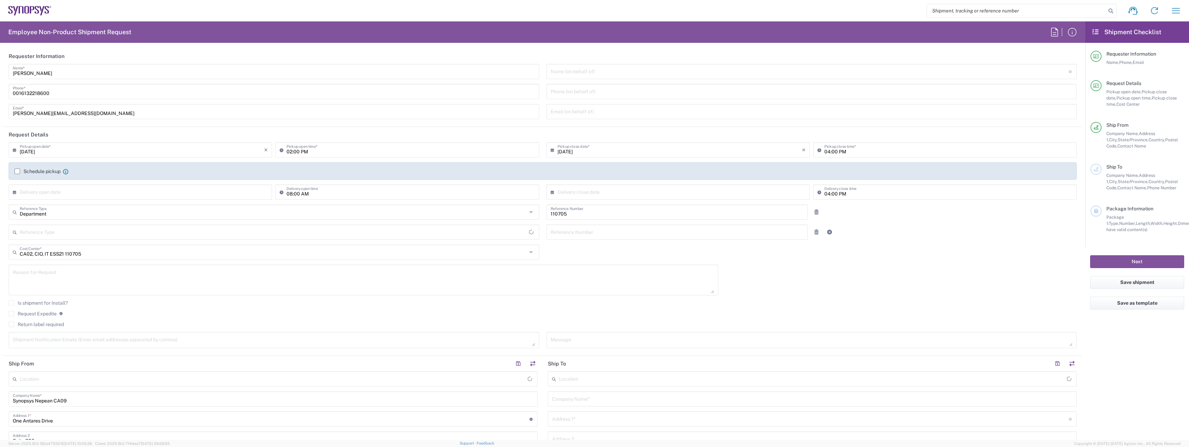
type input "[GEOGRAPHIC_DATA]"
type input "Nepean CA09"
